Goal: Transaction & Acquisition: Purchase product/service

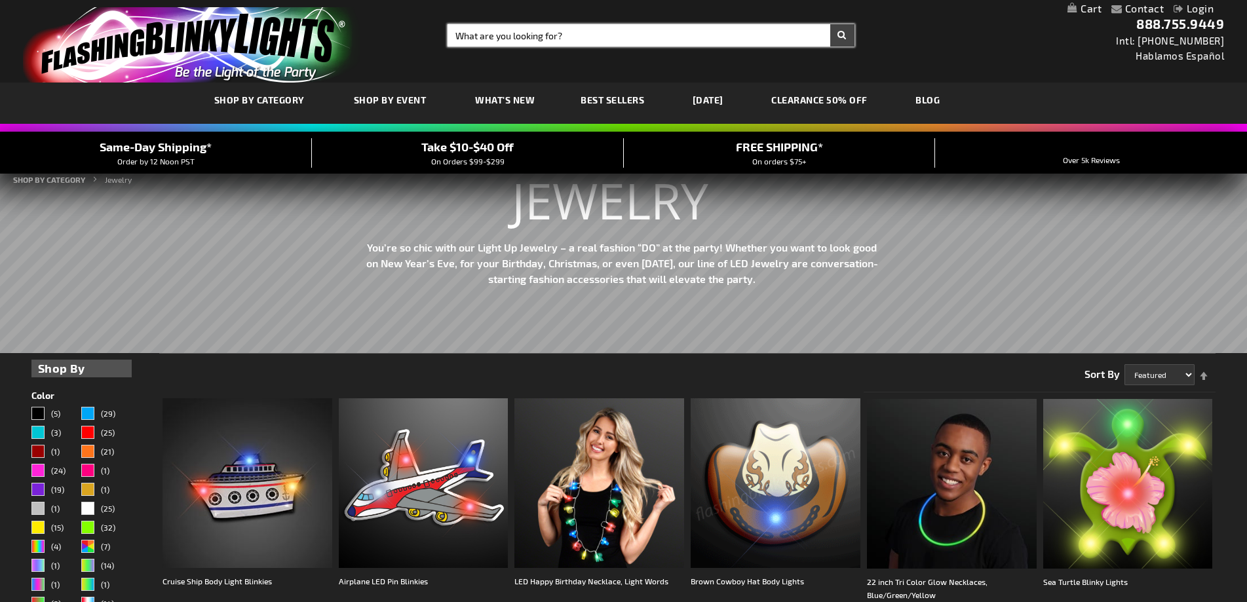
drag, startPoint x: 597, startPoint y: 31, endPoint x: 294, endPoint y: -31, distance: 309.3
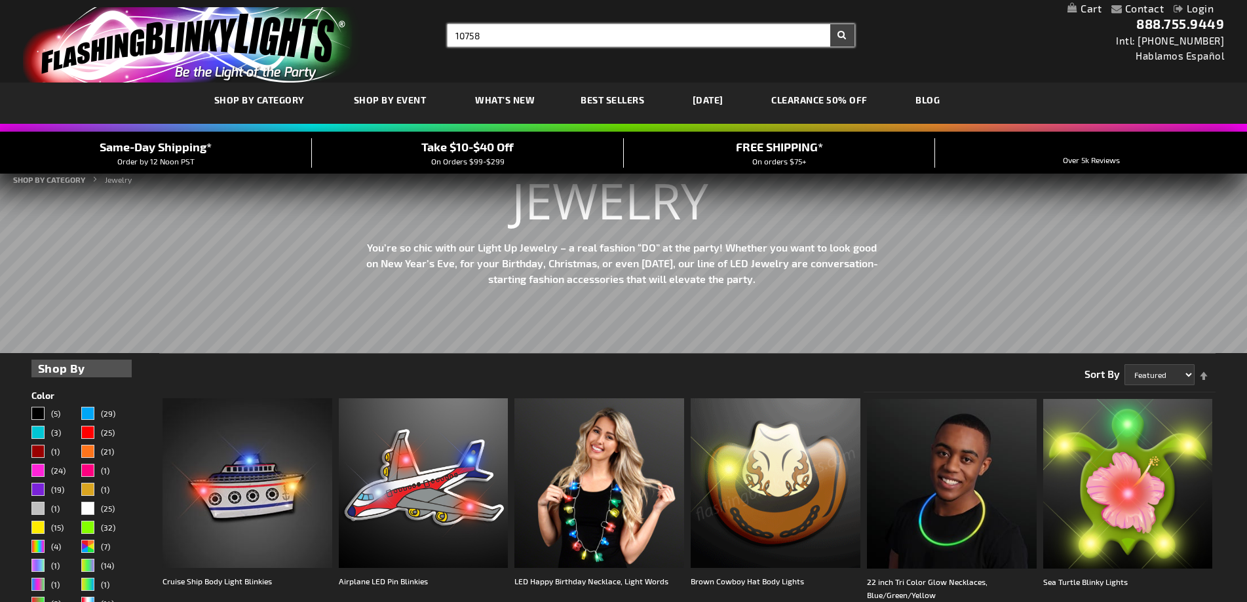
type input "10758"
click at [830, 24] on button "Search" at bounding box center [842, 35] width 24 height 22
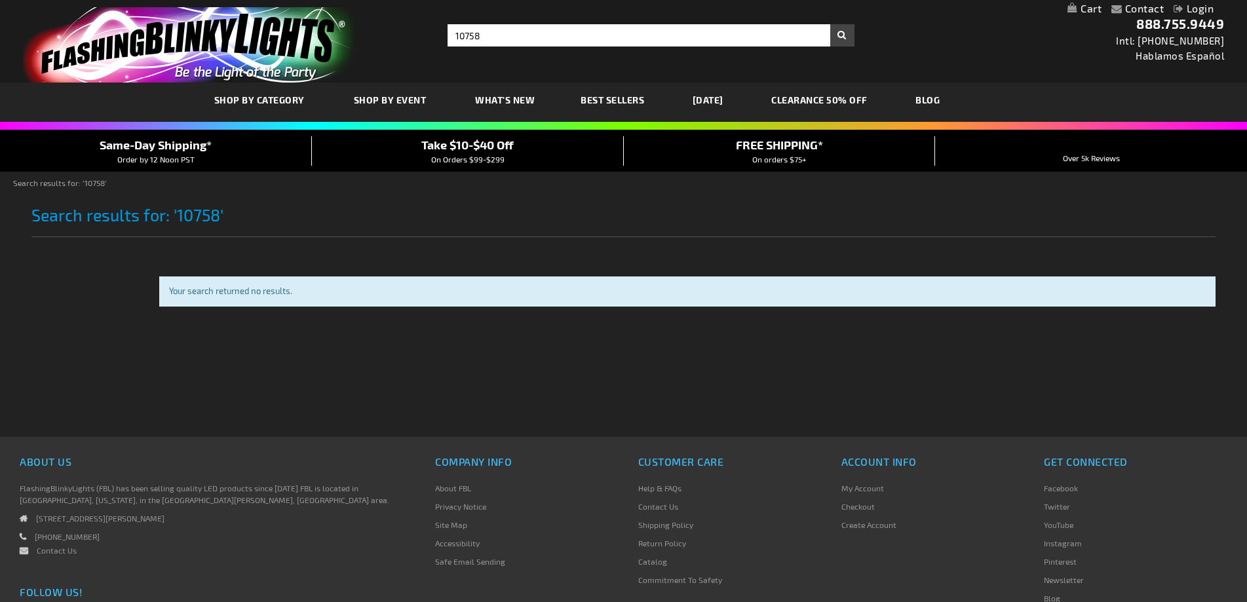
type input "adminchris"
type input "Enter your search term here..."
